Goal: Navigation & Orientation: Find specific page/section

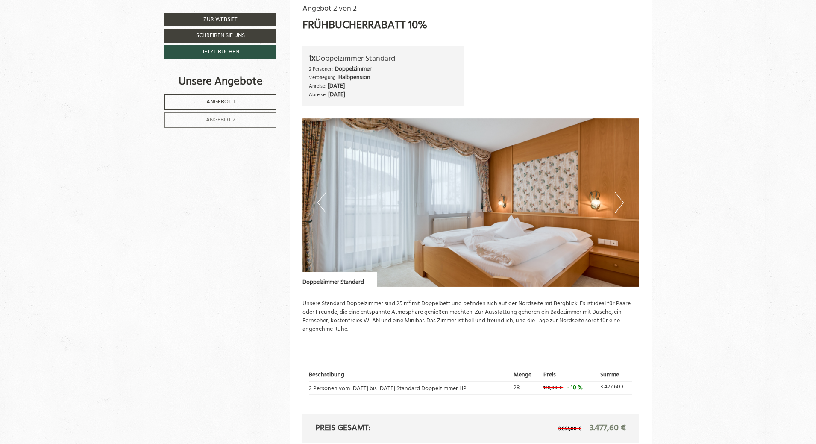
scroll to position [1029, 0]
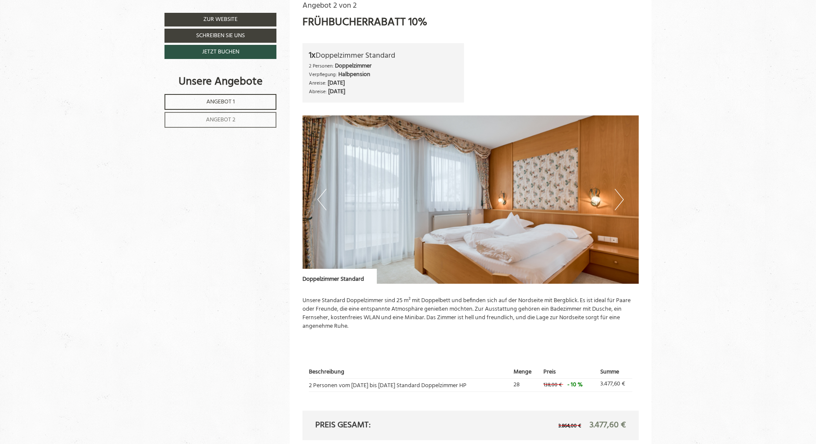
click at [623, 200] on button "Next" at bounding box center [619, 199] width 9 height 21
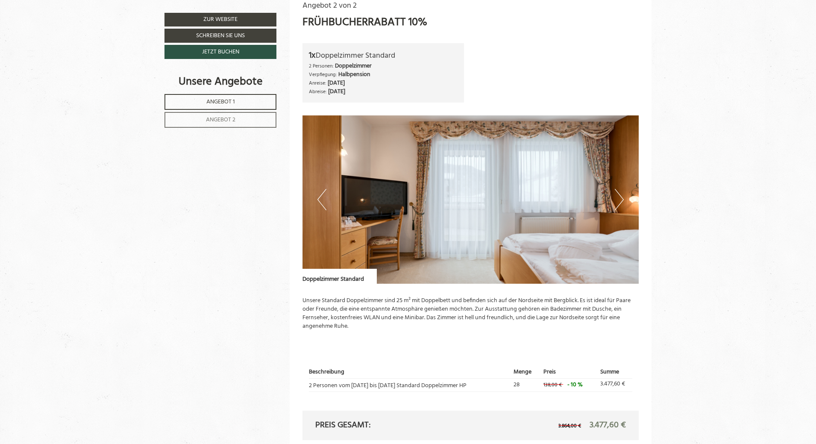
click at [623, 200] on button "Next" at bounding box center [619, 199] width 9 height 21
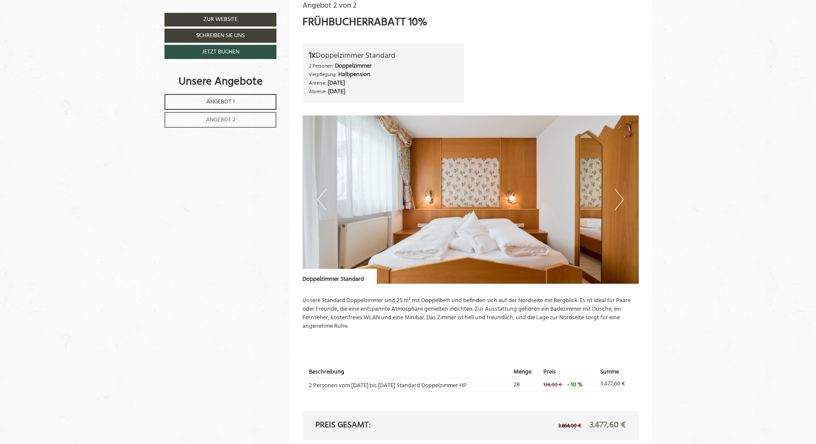
scroll to position [1038, 0]
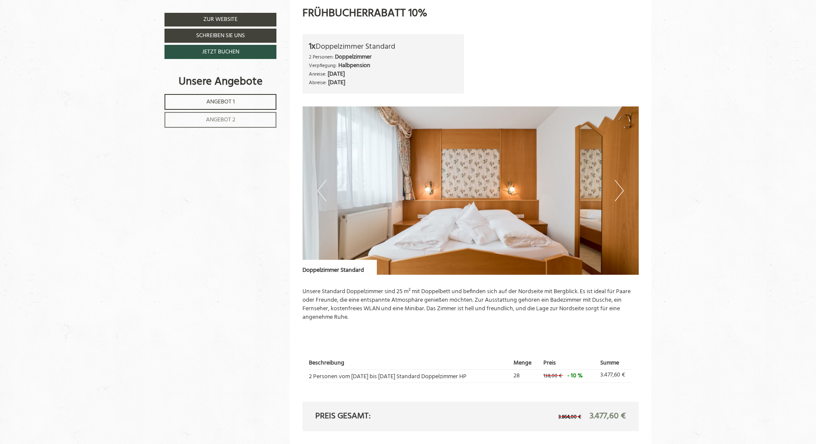
drag, startPoint x: 277, startPoint y: 439, endPoint x: 283, endPoint y: 438, distance: 5.4
click at [621, 185] on button "Next" at bounding box center [619, 190] width 9 height 21
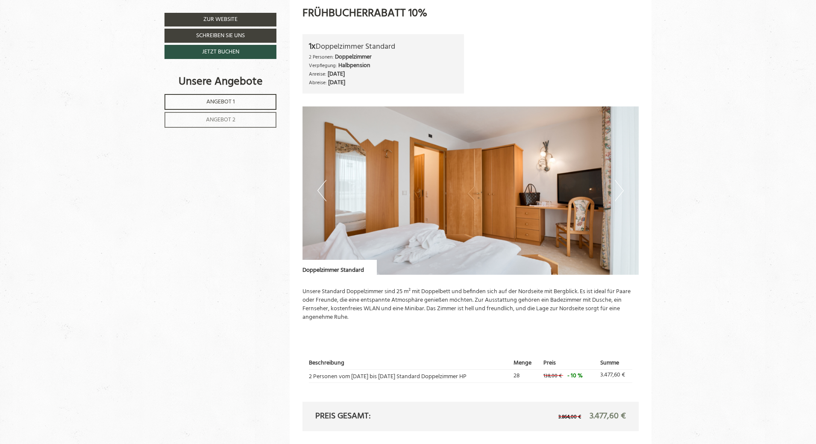
click at [621, 185] on button "Next" at bounding box center [619, 190] width 9 height 21
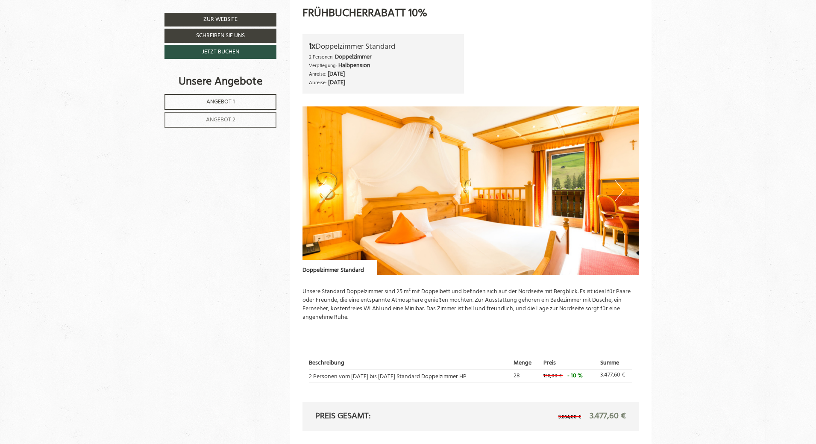
click at [621, 185] on button "Next" at bounding box center [619, 190] width 9 height 21
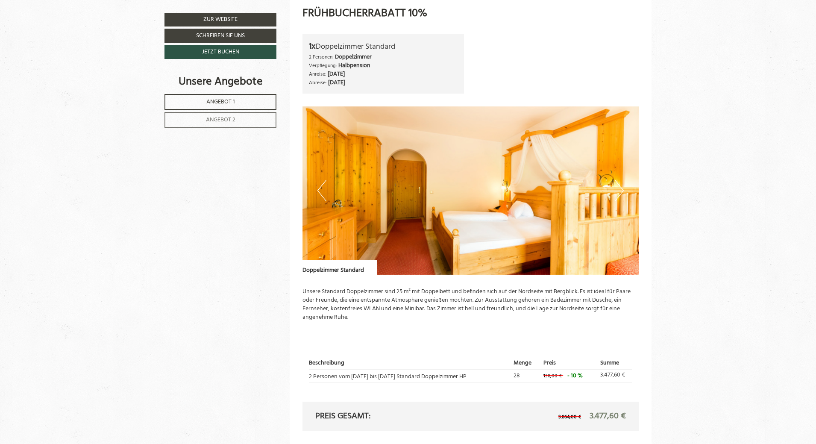
click at [621, 185] on button "Next" at bounding box center [619, 190] width 9 height 21
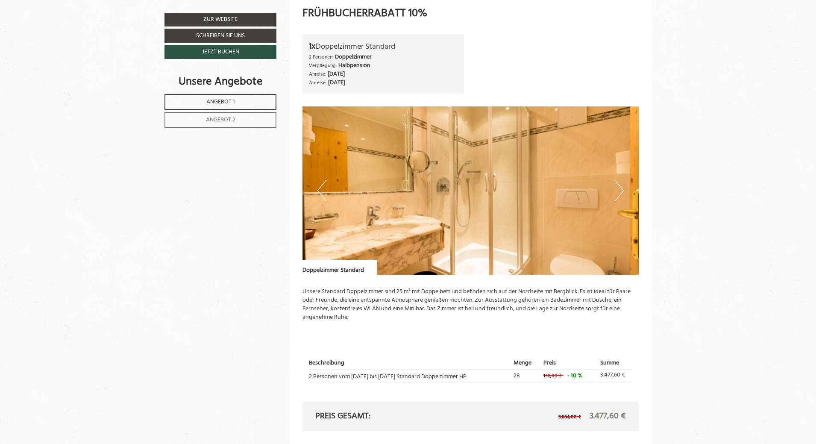
click at [621, 185] on button "Next" at bounding box center [619, 190] width 9 height 21
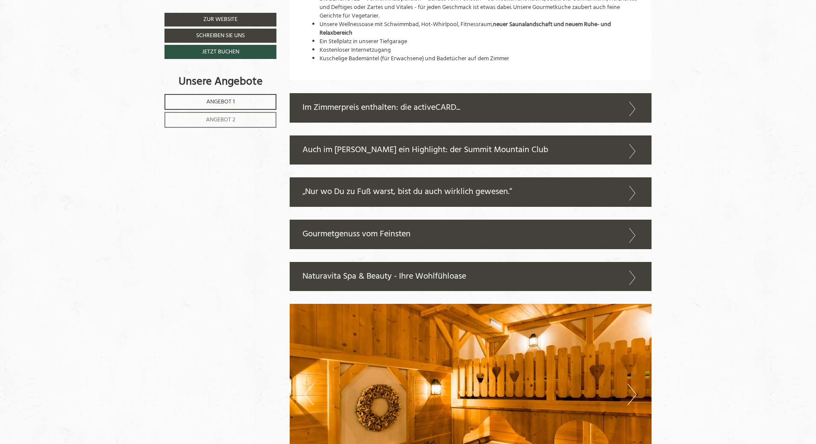
scroll to position [1646, 0]
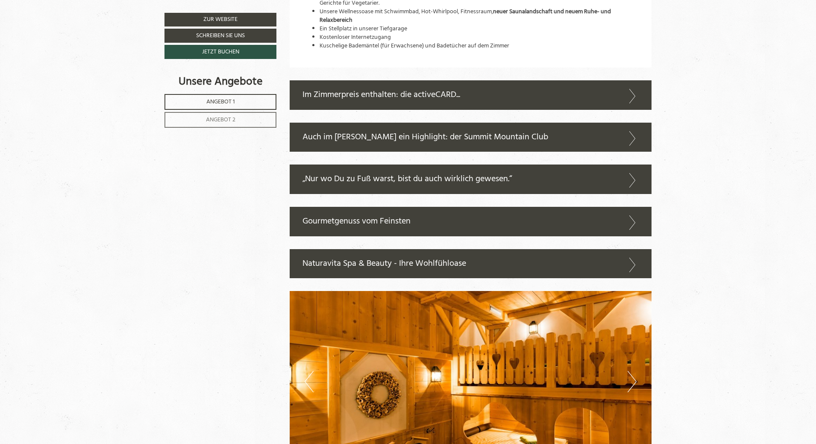
click at [636, 97] on icon at bounding box center [633, 96] width 12 height 15
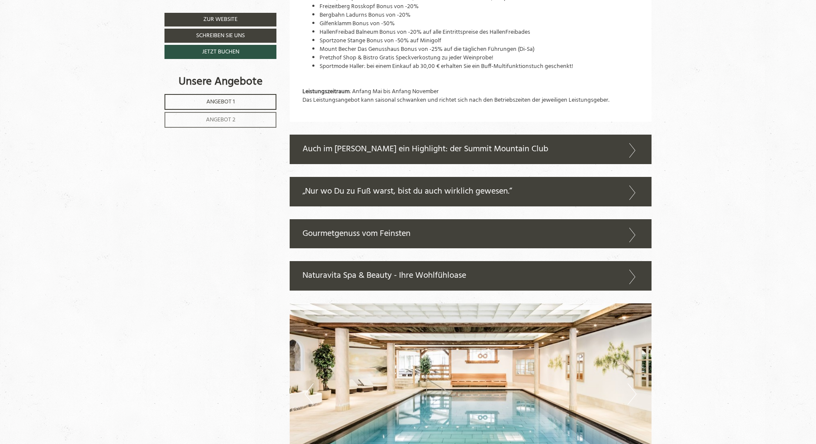
scroll to position [2263, 0]
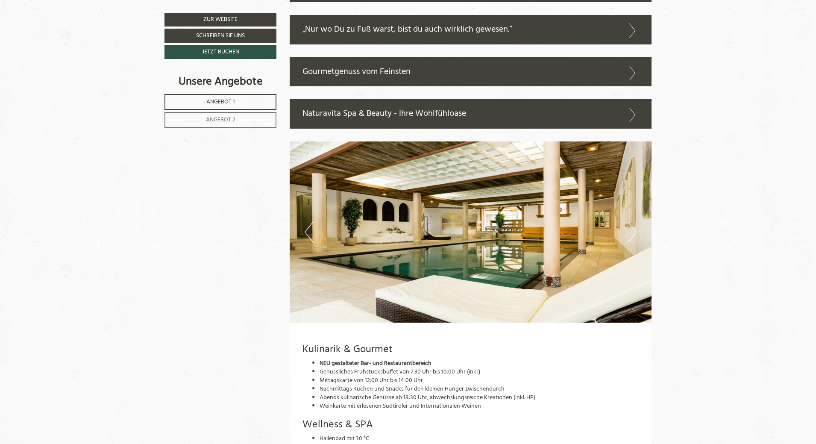
click at [633, 221] on button "Next" at bounding box center [632, 231] width 9 height 21
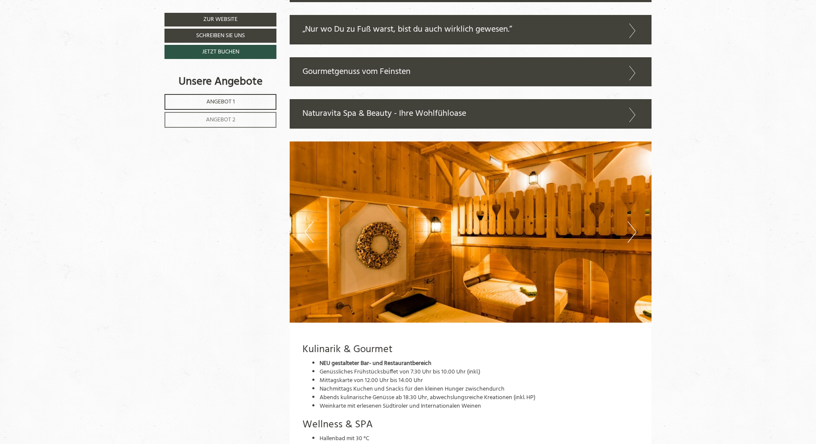
click at [633, 221] on button "Next" at bounding box center [632, 231] width 9 height 21
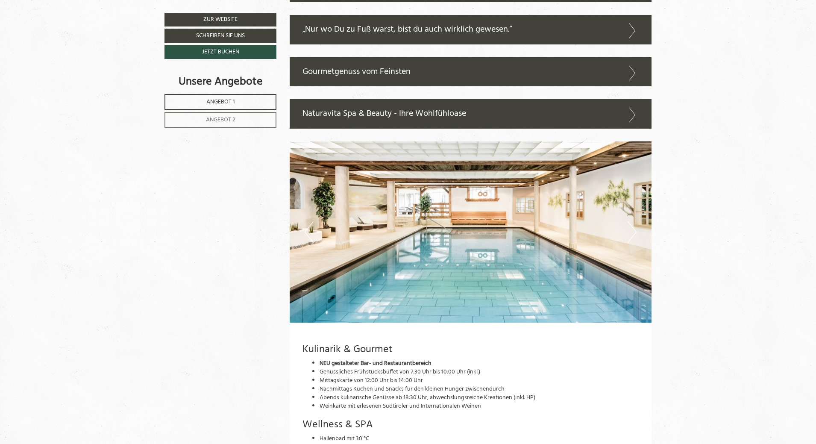
click at [633, 221] on button "Next" at bounding box center [632, 231] width 9 height 21
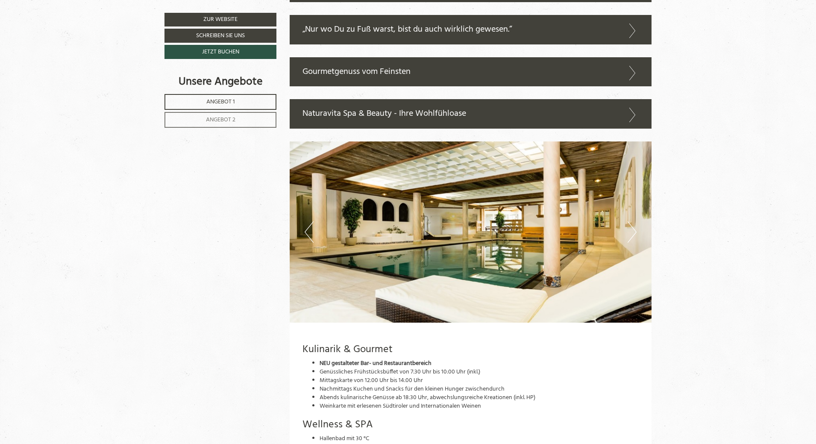
click at [633, 221] on button "Next" at bounding box center [632, 231] width 9 height 21
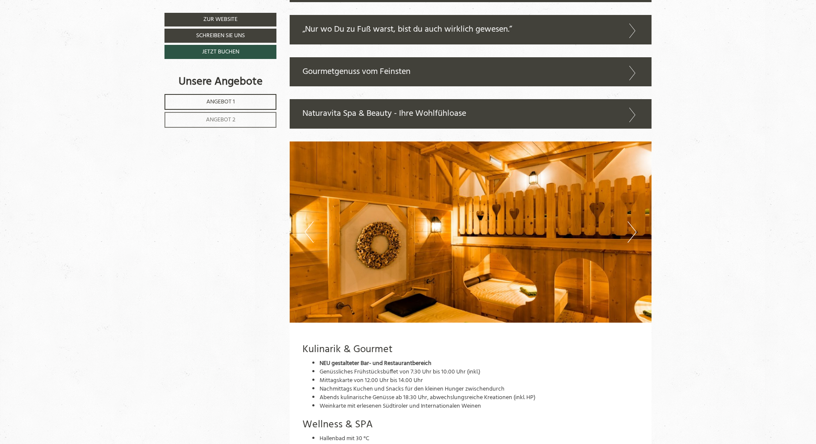
click at [633, 221] on button "Next" at bounding box center [632, 231] width 9 height 21
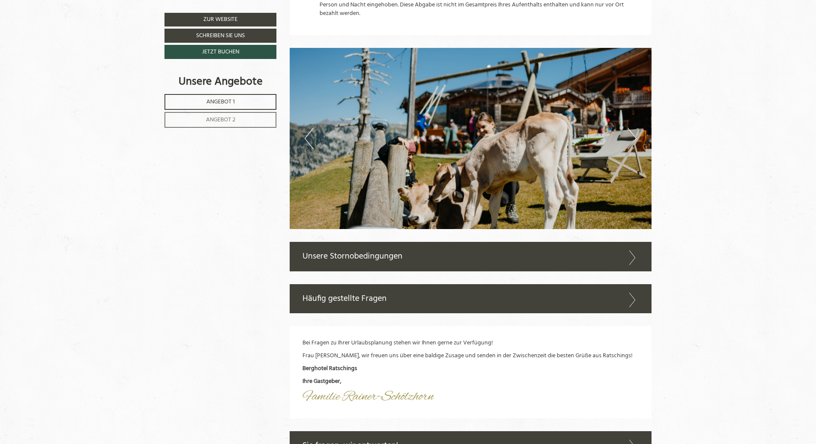
scroll to position [3005, 0]
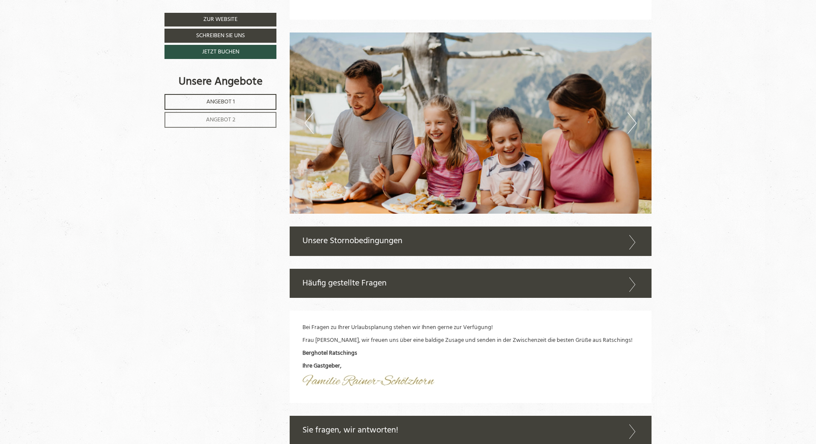
click at [629, 235] on icon at bounding box center [633, 242] width 12 height 15
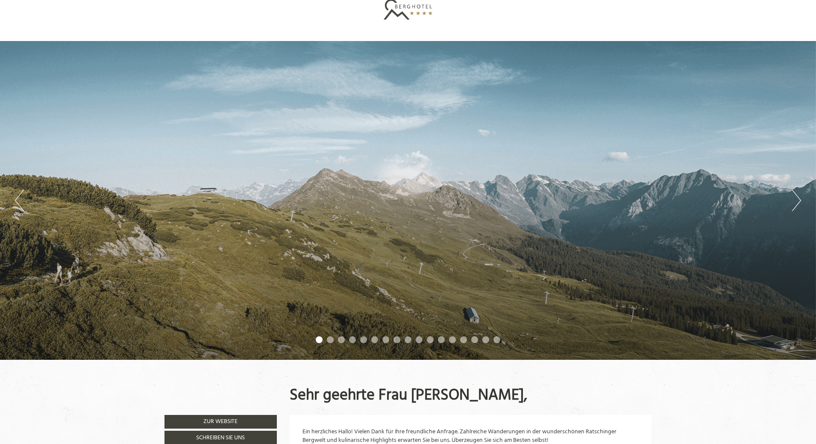
scroll to position [0, 0]
